Goal: Task Accomplishment & Management: Manage account settings

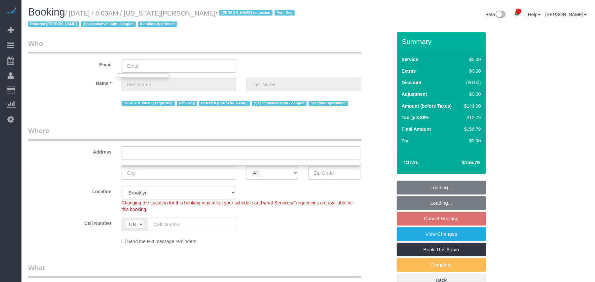
scroll to position [1212, 595]
select select "object:8313"
select select "1"
select select "number:56"
select select "number:77"
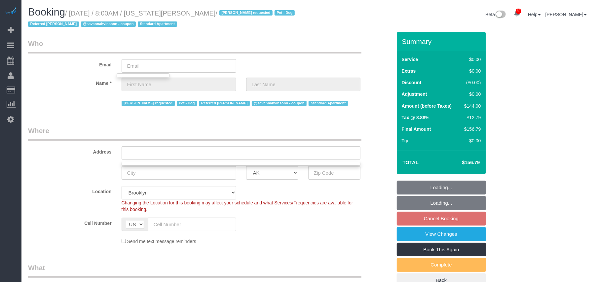
select select "number:13"
select select "number:5"
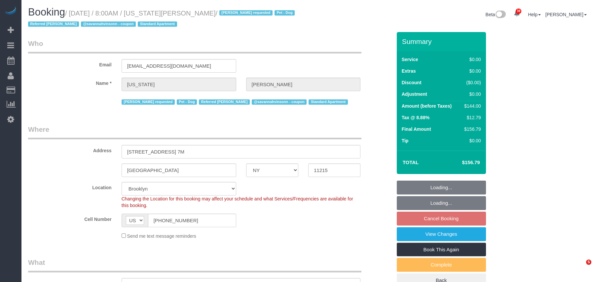
select select "NY"
select select "1"
select select "spot1"
select select "number:56"
select select "number:77"
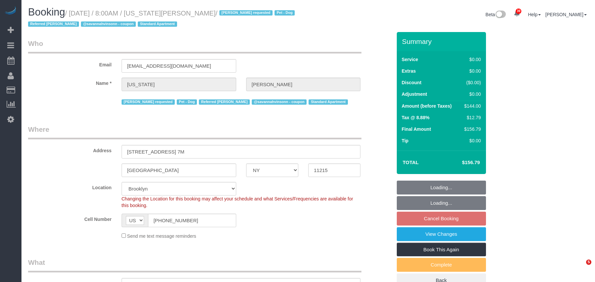
select select "number:13"
select select "number:5"
select select "spot61"
select select "1"
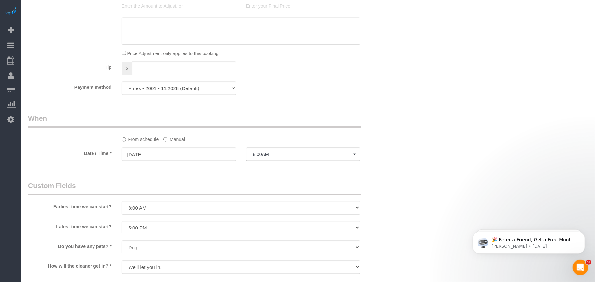
scroll to position [572, 0]
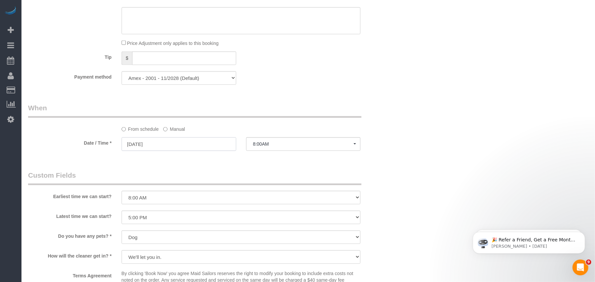
drag, startPoint x: 200, startPoint y: 150, endPoint x: 194, endPoint y: 150, distance: 5.6
click at [200, 151] on input "10/17/2025" at bounding box center [179, 144] width 115 height 14
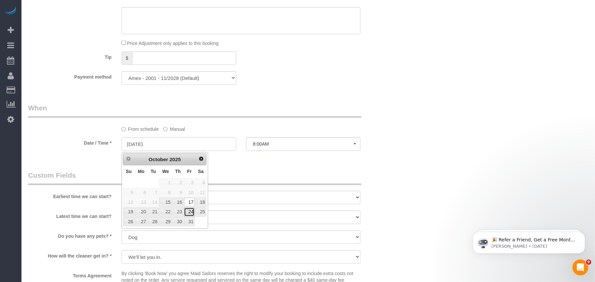
click at [188, 214] on link "24" at bounding box center [189, 212] width 11 height 9
type input "10/24/2025"
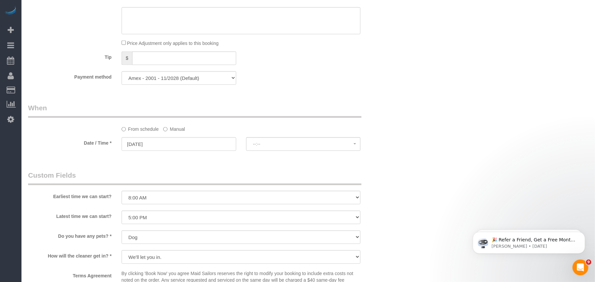
select select "spot121"
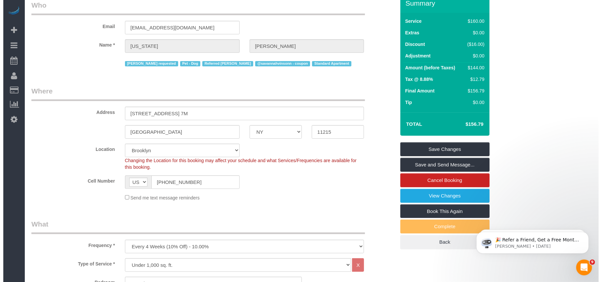
scroll to position [0, 0]
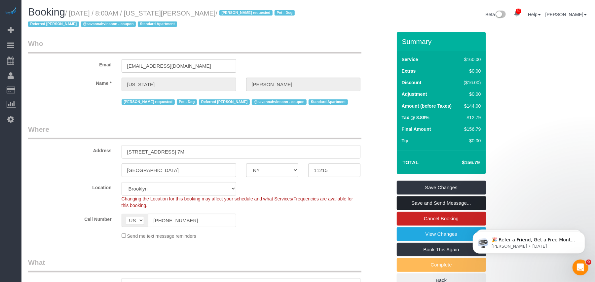
click at [426, 208] on link "Save and Send Message..." at bounding box center [441, 203] width 89 height 14
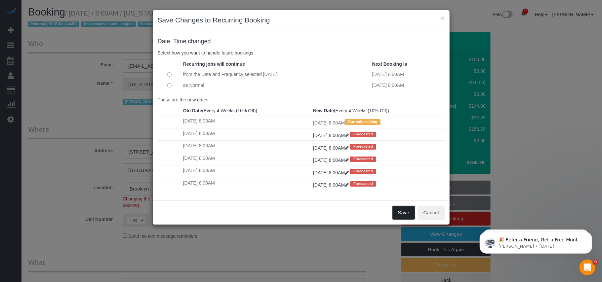
click at [401, 213] on button "Save" at bounding box center [403, 213] width 22 height 14
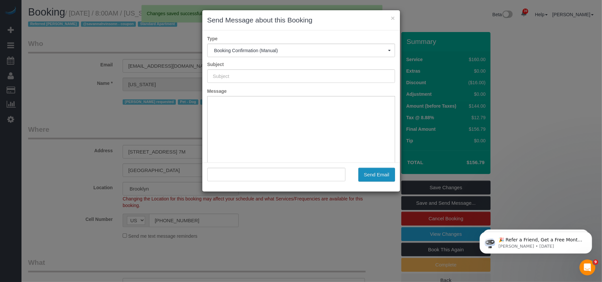
type input "Cleaning Confirmed for 10/24/2025 at 8:00am"
type input ""Virginia Newsome" <vvnewsome@gmail.com>"
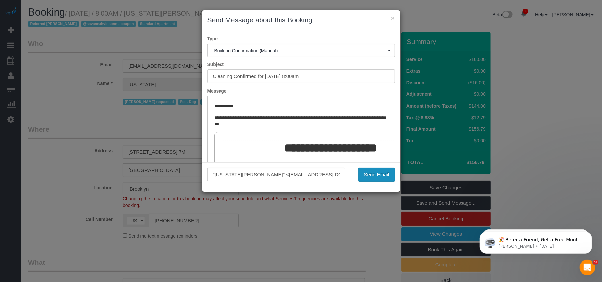
click at [374, 172] on button "Send Email" at bounding box center [376, 175] width 37 height 14
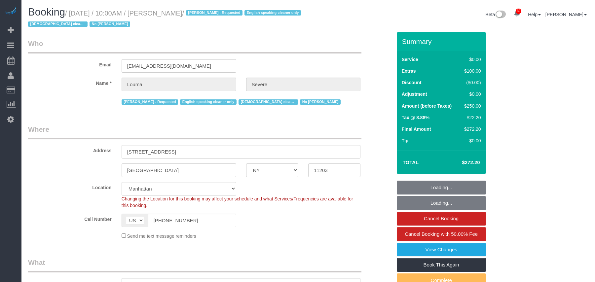
select select "NY"
select select "object:833"
select select "string:stripe-pm_1SHsO54VGloSiKo7rFzr8mYS"
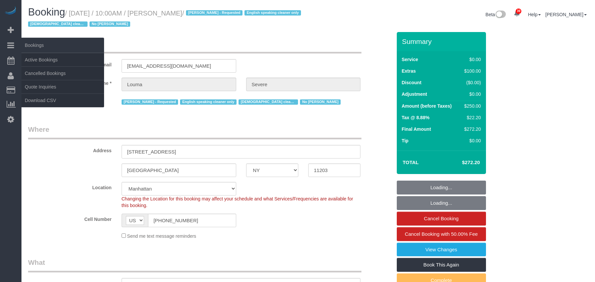
drag, startPoint x: 135, startPoint y: 17, endPoint x: 2, endPoint y: 50, distance: 137.2
click at [71, 16] on small "/ October 14, 2025 / 10:00AM / Louma Severe / Alton Jasper - Requested English …" at bounding box center [165, 19] width 275 height 18
select select "number:58"
select select "number:70"
select select "number:15"
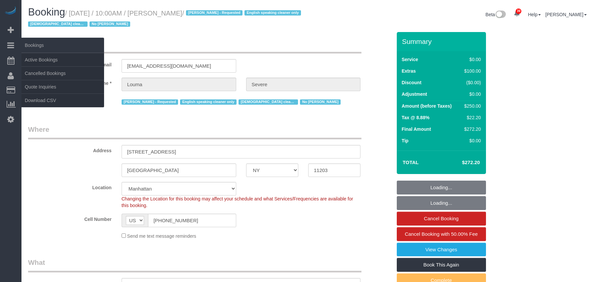
select select "number:5"
select select "object:1085"
select select "spot1"
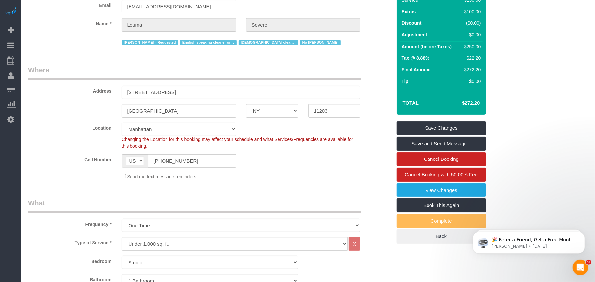
scroll to position [44, 0]
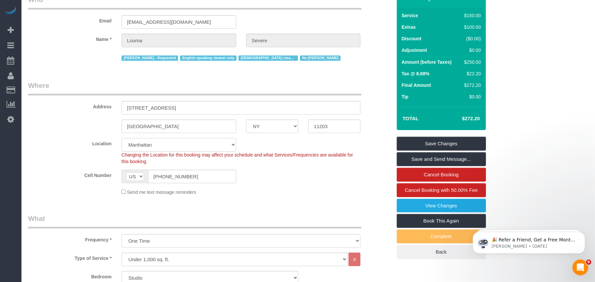
click at [168, 142] on select "Manhattan Austin Boston Bronx Brooklyn Charlotte Denver New Jersey Portland Que…" at bounding box center [179, 145] width 115 height 14
select select "6"
click at [122, 138] on select "Manhattan Austin Boston Bronx Brooklyn Charlotte Denver New Jersey Portland Que…" at bounding box center [179, 145] width 115 height 14
select select "object:1995"
click at [420, 143] on link "Save Changes" at bounding box center [441, 144] width 89 height 14
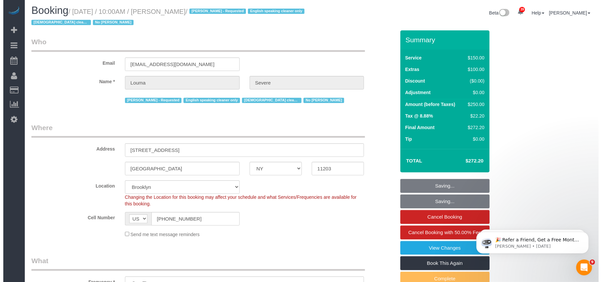
scroll to position [0, 0]
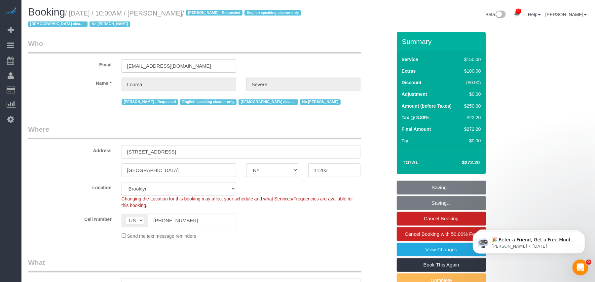
click at [200, 19] on h1 "Booking / October 14, 2025 / 10:00AM / Louma Severe / Alton Jasper - Requested …" at bounding box center [165, 18] width 275 height 22
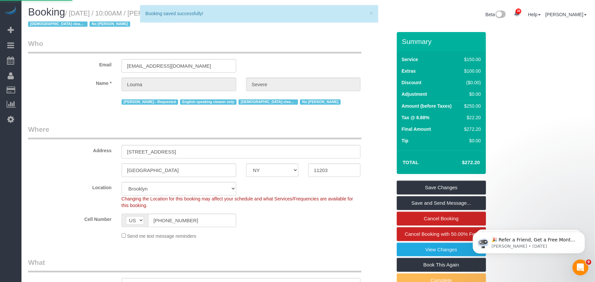
click at [203, 14] on div "Booking saved successfully!" at bounding box center [258, 13] width 227 height 7
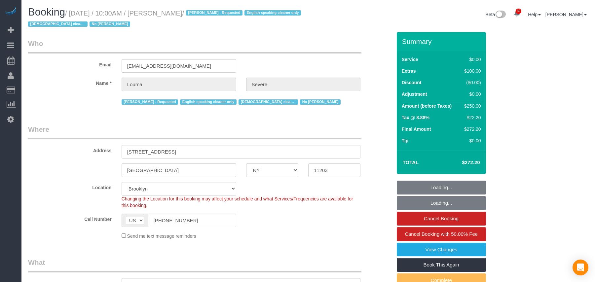
select select "NY"
select select "string:stripe-pm_1SHsO54VGloSiKo7rFzr8mYS"
select select "number:58"
select select "number:70"
select select "number:15"
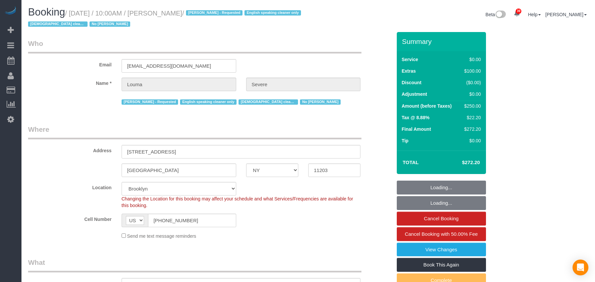
select select "number:5"
select select "object:1489"
select select "spot1"
click at [161, 12] on small "/ October 14, 2025 / 10:00AM / Louma Severe / Alton Jasper - Requested English …" at bounding box center [165, 19] width 275 height 18
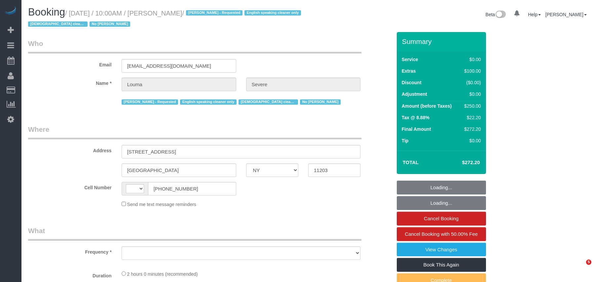
select select "NY"
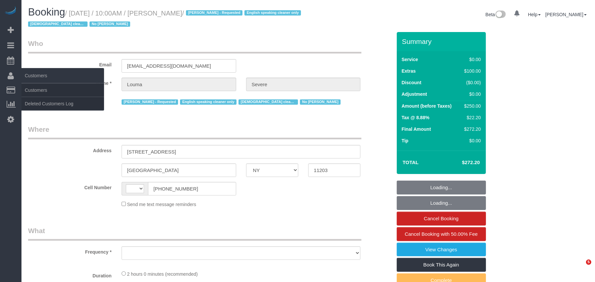
select select "spot1"
select select "number:58"
select select "number:70"
select select "number:15"
select select "number:5"
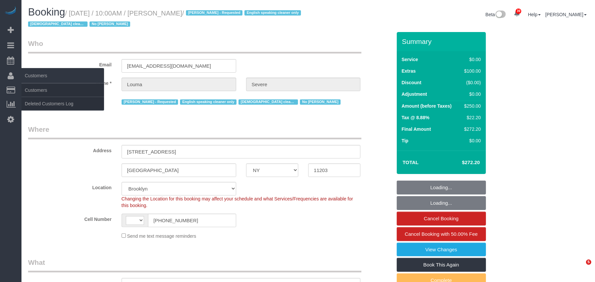
select select "string:stripe-pm_1SHsO54VGloSiKo7rFzr8mYS"
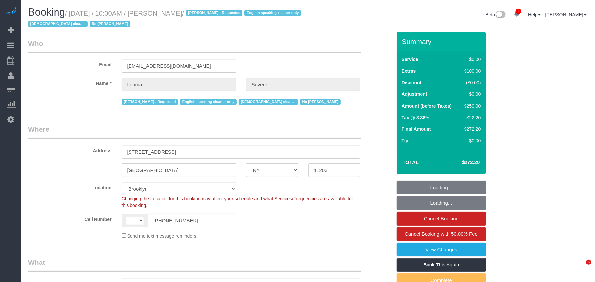
click at [30, 88] on link "Customers" at bounding box center [62, 90] width 83 height 13
select select "string:[GEOGRAPHIC_DATA]"
select select "object:1489"
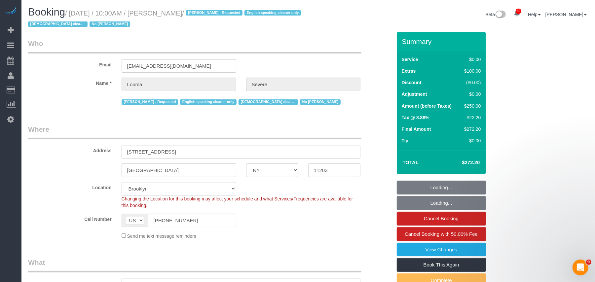
select select "spot48"
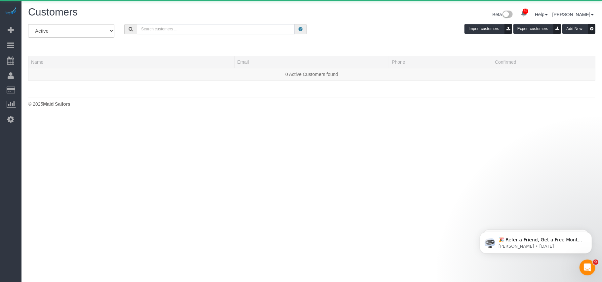
click at [166, 28] on input "text" at bounding box center [216, 29] width 158 height 10
paste input "Louma Severe"
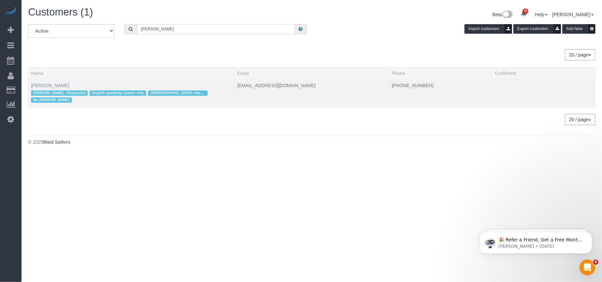
type input "Louma Severe"
click at [51, 83] on link "Louma Severe" at bounding box center [50, 85] width 38 height 5
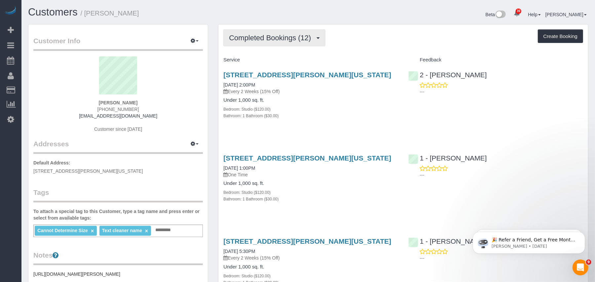
click at [274, 41] on button "Completed Bookings (12)" at bounding box center [274, 37] width 102 height 17
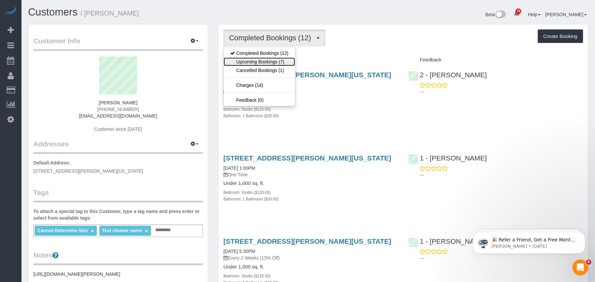
click at [268, 62] on link "Upcoming Bookings (7)" at bounding box center [259, 61] width 71 height 9
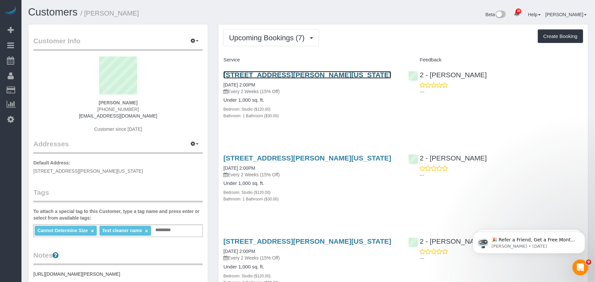
click at [284, 77] on link "[STREET_ADDRESS][PERSON_NAME][US_STATE]" at bounding box center [307, 75] width 168 height 8
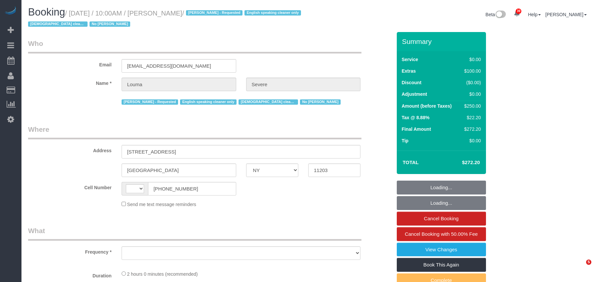
select select "NY"
select select "string:[GEOGRAPHIC_DATA]"
select select "object:1453"
select select "string:stripe-pm_1SHsO54VGloSiKo7rFzr8mYS"
select select "spot1"
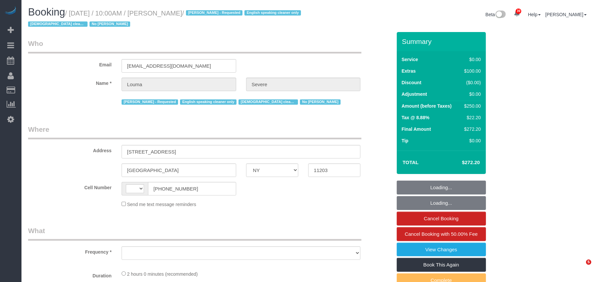
select select "number:58"
select select "number:70"
select select "number:15"
select select "number:5"
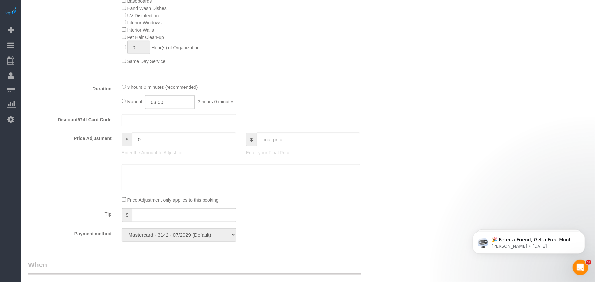
scroll to position [352, 0]
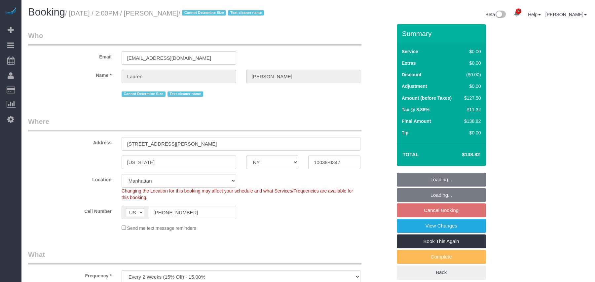
select select "NY"
select select "spot4"
select select "number:89"
select select "number:90"
select select "number:15"
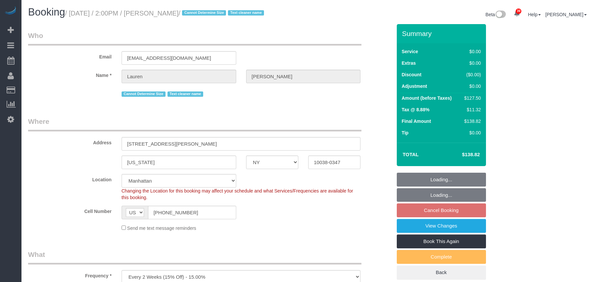
select select "number:5"
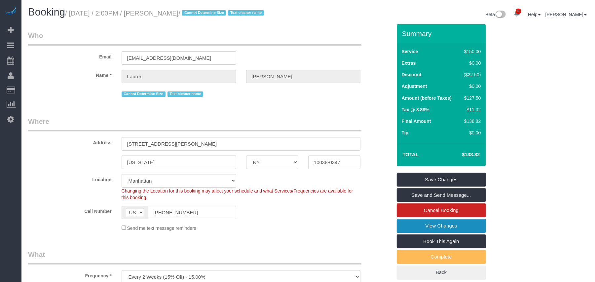
click at [426, 226] on link "View Changes" at bounding box center [441, 226] width 89 height 14
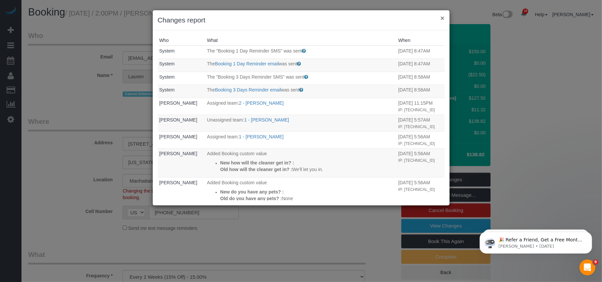
click at [442, 19] on button "×" at bounding box center [442, 18] width 4 height 7
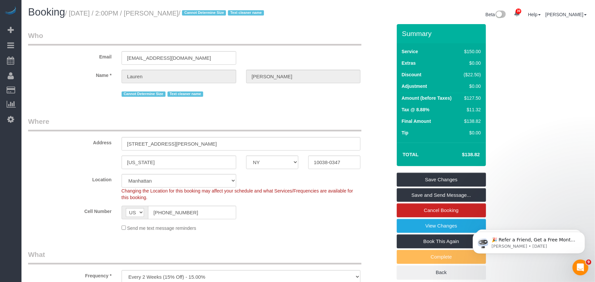
click at [276, 120] on legend "Where" at bounding box center [194, 124] width 333 height 15
drag, startPoint x: 195, startPoint y: 14, endPoint x: 73, endPoint y: 14, distance: 121.6
click at [73, 14] on small "/ [DATE] / 2:00PM / [PERSON_NAME] / Cannot Determine Size Text cleaner name" at bounding box center [165, 13] width 201 height 7
copy small "[DATE] / 2:00PM / [PERSON_NAME]"
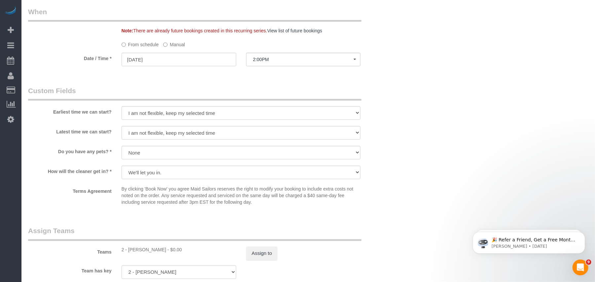
scroll to position [748, 0]
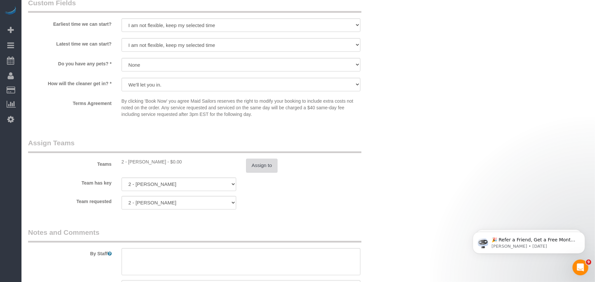
click at [260, 170] on button "Assign to" at bounding box center [262, 166] width 32 height 14
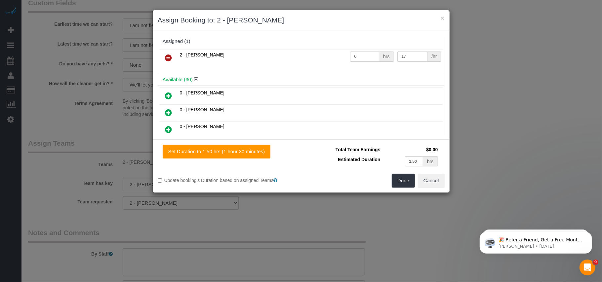
click at [164, 58] on link at bounding box center [169, 58] width 16 height 13
click at [167, 74] on div "Available (30)" at bounding box center [301, 80] width 287 height 12
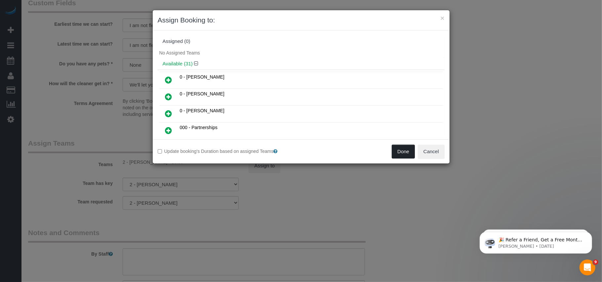
click at [402, 149] on button "Done" at bounding box center [402, 152] width 23 height 14
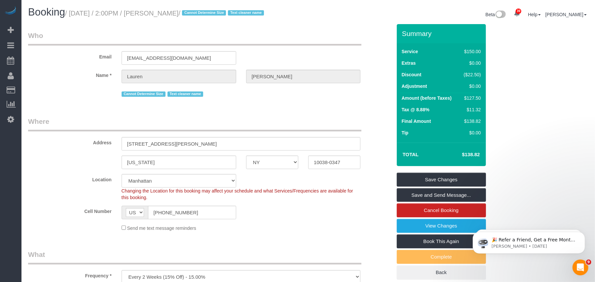
scroll to position [132, 0]
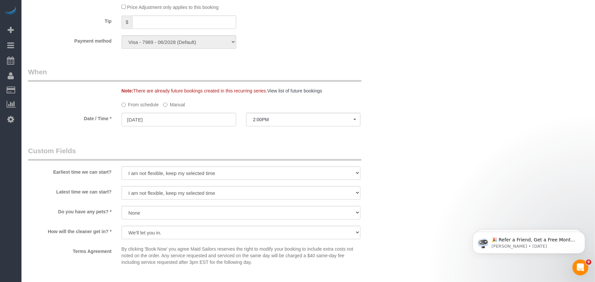
scroll to position [616, 0]
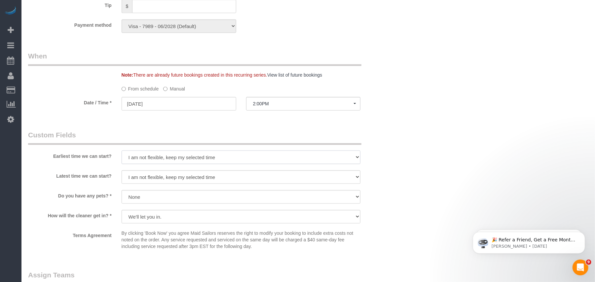
click at [160, 160] on select "I am not flexible, keep my selected time 8:00 AM 9:00 AM 10:00 AM 11:00 AM 12:0…" at bounding box center [241, 158] width 239 height 14
select select "number:63"
click at [122, 151] on select "I am not flexible, keep my selected time 8:00 AM 9:00 AM 10:00 AM 11:00 AM 12:0…" at bounding box center [241, 158] width 239 height 14
click at [159, 174] on select "I am not flexible, keep my selected time 8:00 AM 9:00 AM 10:00 AM 11:00 AM 12:0…" at bounding box center [241, 177] width 239 height 14
click at [154, 180] on select "I am not flexible, keep my selected time 8:00 AM 9:00 AM 10:00 AM 11:00 AM 12:0…" at bounding box center [241, 177] width 239 height 14
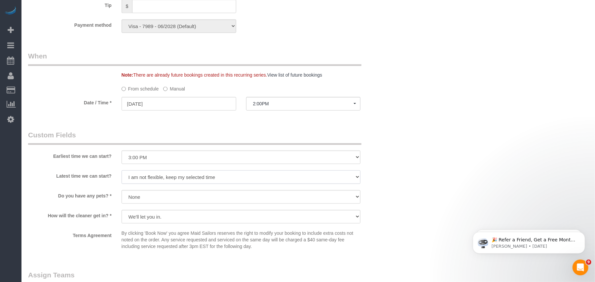
click at [153, 178] on select "I am not flexible, keep my selected time 8:00 AM 9:00 AM 10:00 AM 11:00 AM 12:0…" at bounding box center [241, 177] width 239 height 14
select select "number:77"
click at [122, 171] on select "I am not flexible, keep my selected time 8:00 AM 9:00 AM 10:00 AM 11:00 AM 12:0…" at bounding box center [241, 177] width 239 height 14
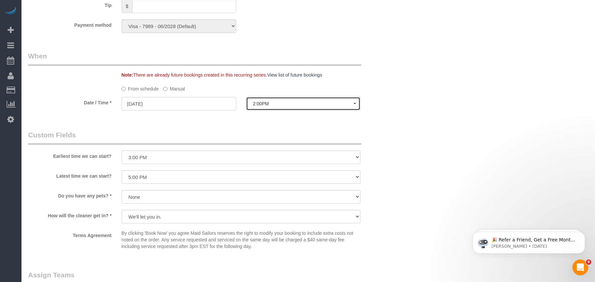
click at [285, 106] on span "2:00PM" at bounding box center [303, 103] width 101 height 5
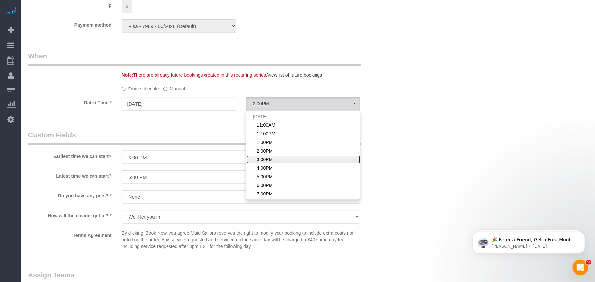
click at [260, 159] on span "3:00PM" at bounding box center [265, 159] width 16 height 7
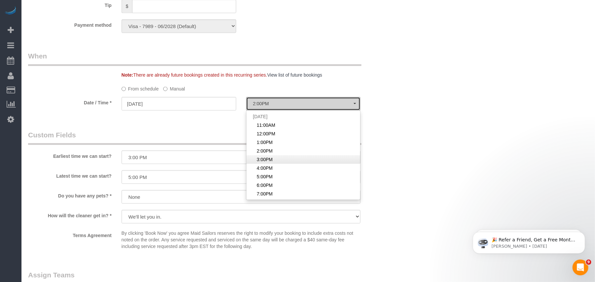
select select "spot5"
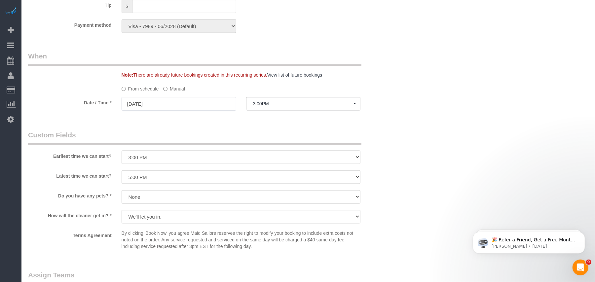
click at [145, 99] on input "[DATE]" at bounding box center [179, 104] width 115 height 14
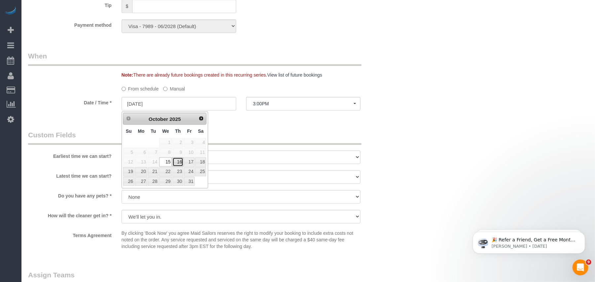
click at [178, 164] on link "16" at bounding box center [177, 162] width 11 height 9
type input "[DATE]"
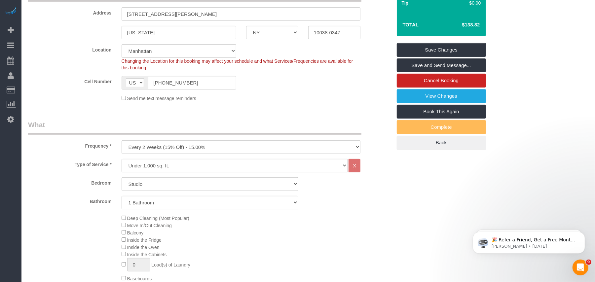
scroll to position [0, 0]
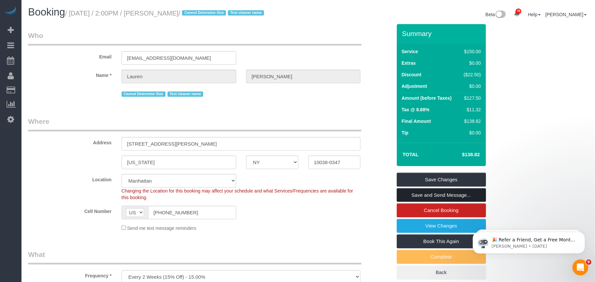
click at [413, 195] on link "Save and Send Message..." at bounding box center [441, 195] width 89 height 14
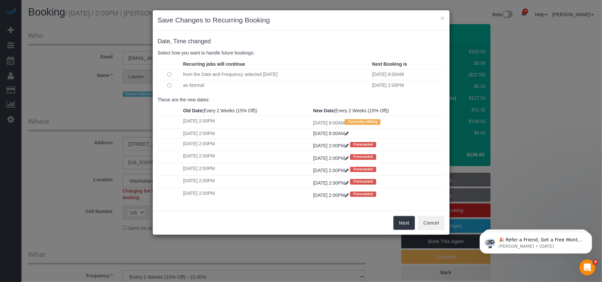
click at [166, 88] on td at bounding box center [170, 85] width 24 height 11
click at [395, 225] on button "Next" at bounding box center [403, 223] width 21 height 14
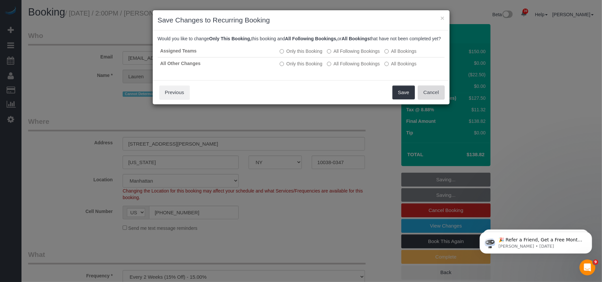
click at [438, 99] on button "Cancel" at bounding box center [431, 93] width 27 height 14
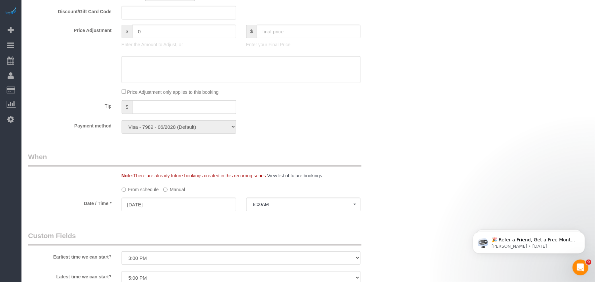
scroll to position [529, 0]
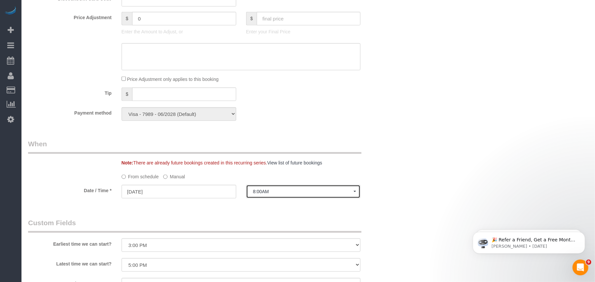
click at [264, 192] on span "8:00AM" at bounding box center [303, 191] width 101 height 5
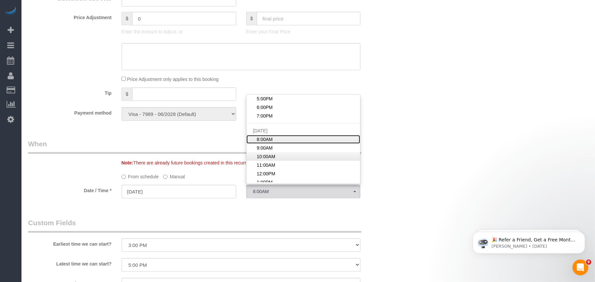
scroll to position [106, 0]
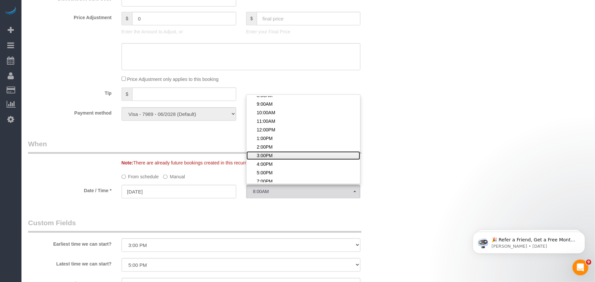
click at [270, 154] on span "3:00PM" at bounding box center [265, 155] width 16 height 7
select select "spot17"
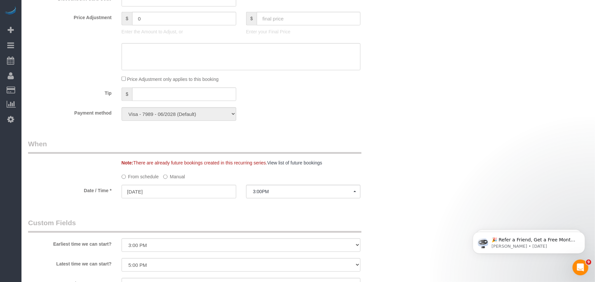
click at [419, 152] on div "Who Email [EMAIL_ADDRESS][DOMAIN_NAME] Name * [PERSON_NAME] Cannot Determine Si…" at bounding box center [308, 51] width 560 height 1110
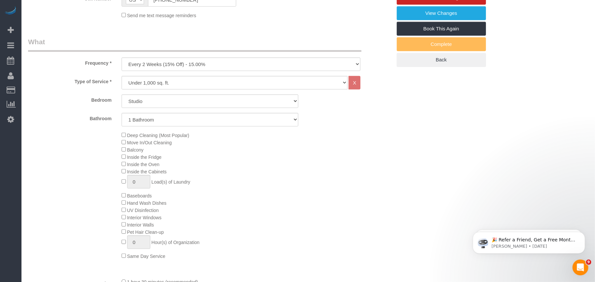
scroll to position [44, 0]
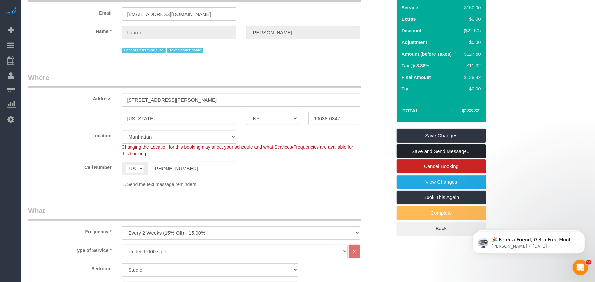
click at [429, 149] on link "Save and Send Message..." at bounding box center [441, 151] width 89 height 14
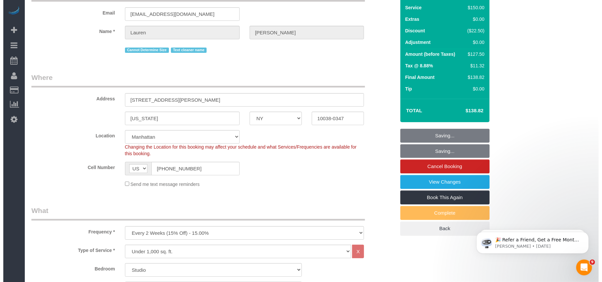
scroll to position [0, 0]
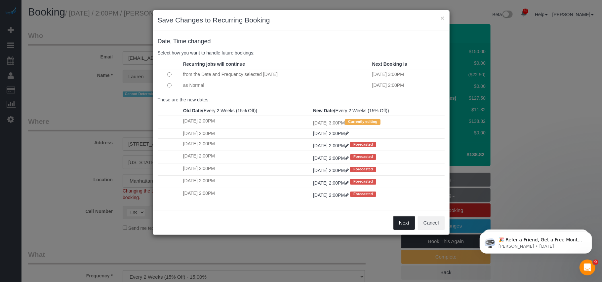
click at [404, 228] on button "Next" at bounding box center [403, 223] width 21 height 14
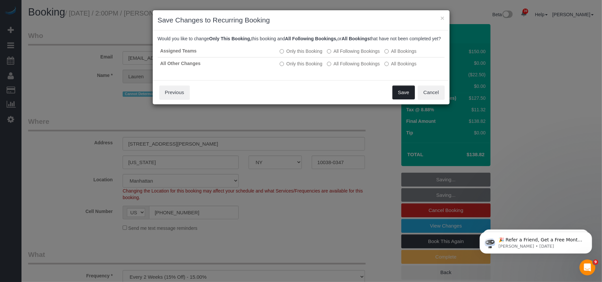
click at [398, 99] on button "Save" at bounding box center [403, 93] width 22 height 14
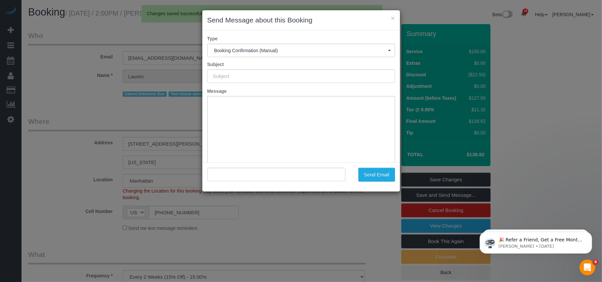
type input "Cleaning Confirmed for [DATE] 3:00pm"
type input ""[PERSON_NAME]" <[EMAIL_ADDRESS][DOMAIN_NAME]>"
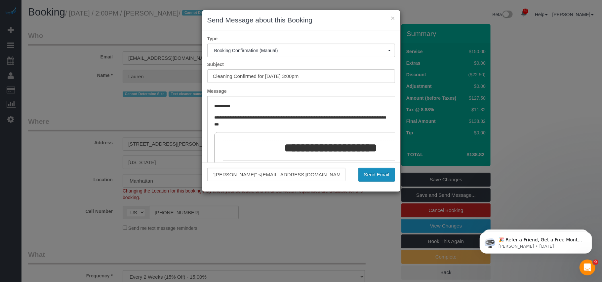
click at [378, 175] on button "Send Email" at bounding box center [376, 175] width 37 height 14
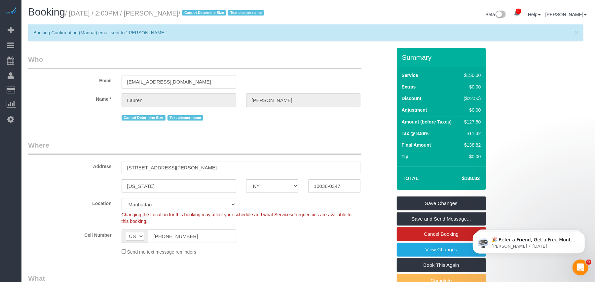
click at [309, 122] on div "Cannot Determine Size Text cleaner name" at bounding box center [241, 117] width 239 height 10
